Goal: Task Accomplishment & Management: Complete application form

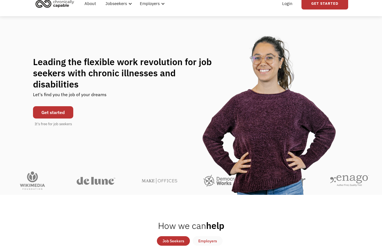
scroll to position [24, 0]
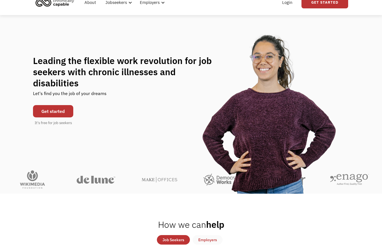
click at [45, 112] on link "Get started" at bounding box center [53, 111] width 40 height 12
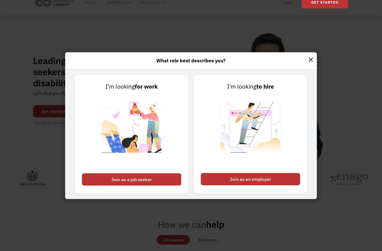
click at [120, 186] on div "Join as a job seeker" at bounding box center [131, 179] width 99 height 12
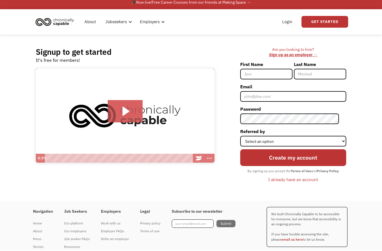
scroll to position [4, 0]
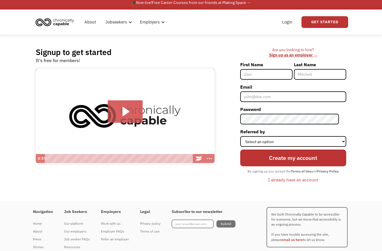
click at [264, 77] on input "First Name" at bounding box center [266, 74] width 52 height 11
type input "Kelsey"
type input "Fulling"
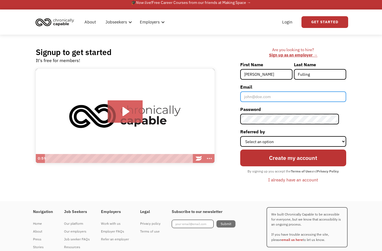
type input "kelseybglasgow3@gmail.com"
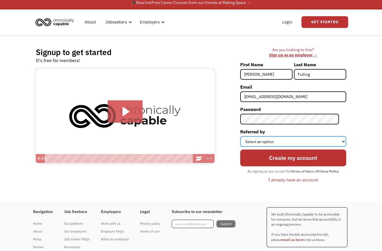
click at [322, 141] on select "Select an option Instagram Facebook Twitter Search Engine News Article Word of …" at bounding box center [293, 141] width 106 height 11
click at [330, 143] on select "Select an option Instagram Facebook Twitter Search Engine News Article Word of …" at bounding box center [293, 141] width 106 height 11
select select "News Article"
click at [327, 156] on input "Create my account" at bounding box center [293, 158] width 106 height 17
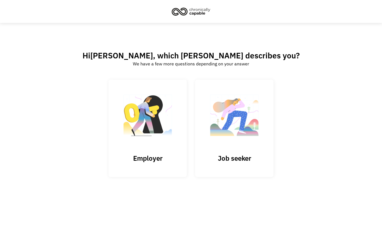
click at [215, 162] on h3 "Job seeker" at bounding box center [234, 158] width 56 height 8
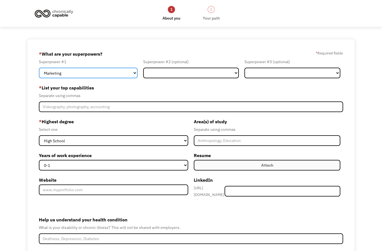
click at [59, 76] on select "Marketing Human Resources Finance Technology Operations Sales Industrial & Manu…" at bounding box center [88, 73] width 99 height 11
select select "Healthcare"
click at [47, 73] on select "Marketing Human Resources Finance Technology Operations Sales Industrial & Manu…" at bounding box center [88, 73] width 99 height 11
